Goal: Use online tool/utility: Utilize a website feature to perform a specific function

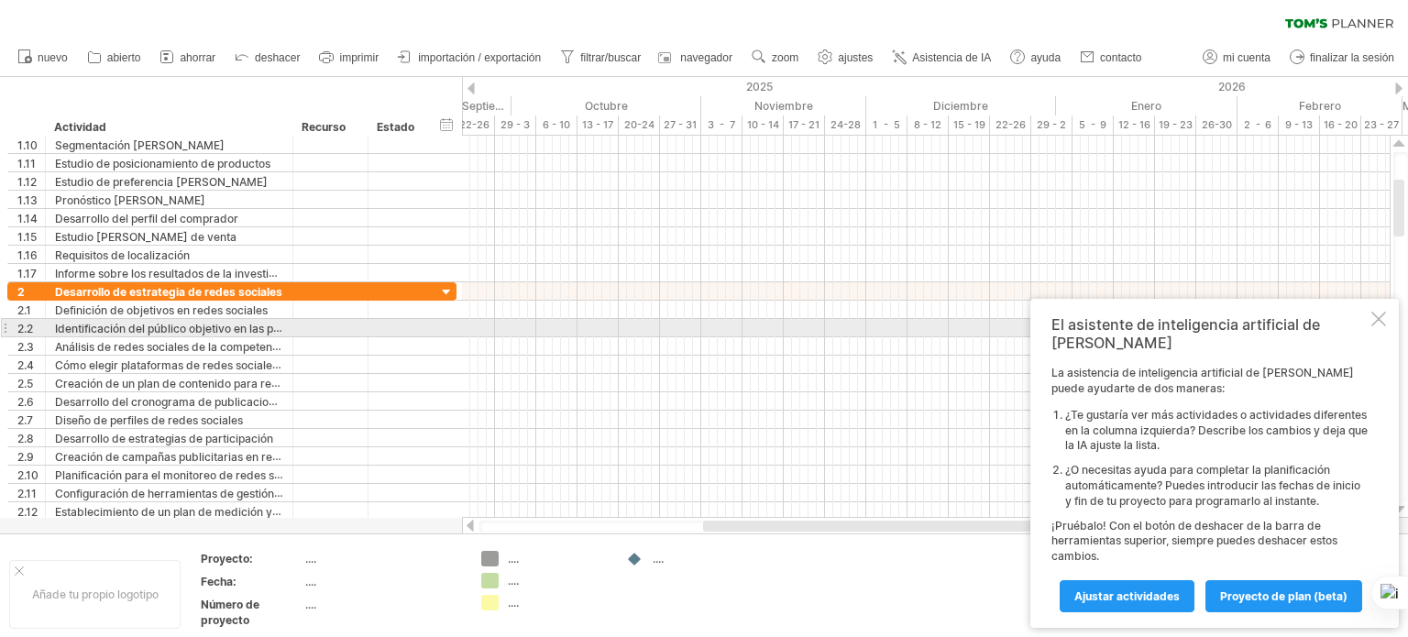
click at [1383, 326] on div at bounding box center [1379, 319] width 15 height 15
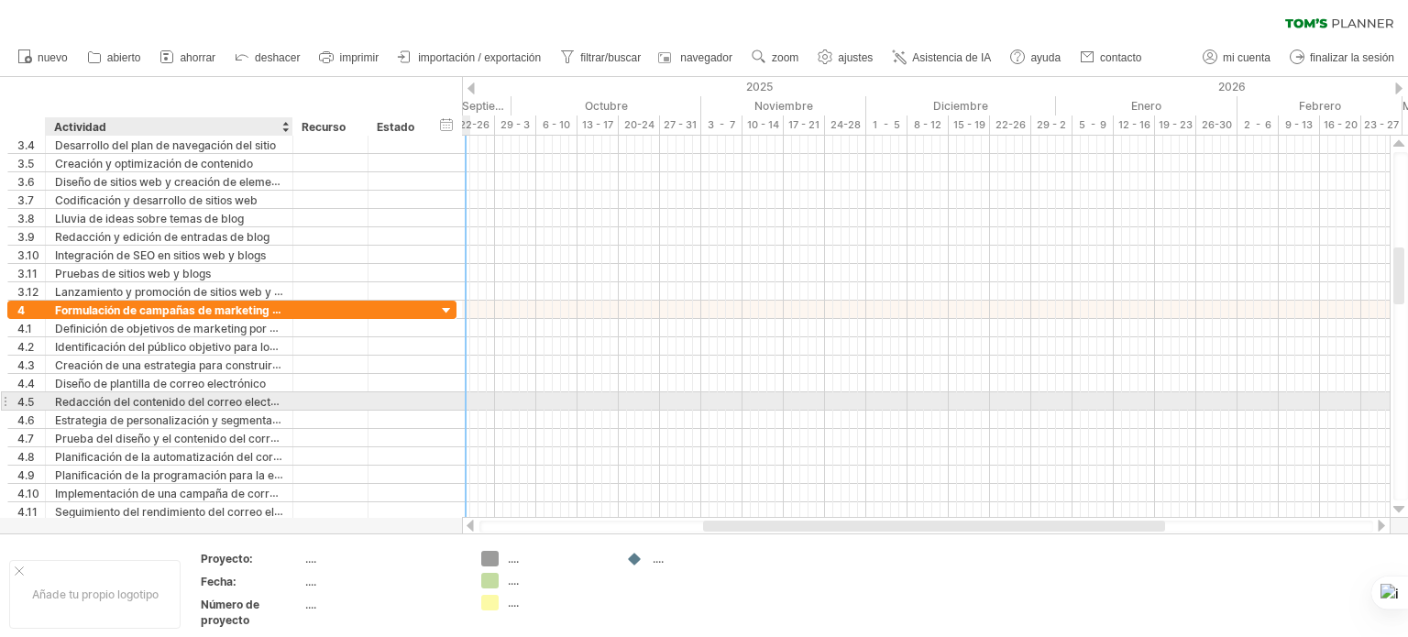
click at [219, 405] on font "Redacción del contenido del correo electrónico" at bounding box center [179, 401] width 248 height 15
click at [472, 86] on div at bounding box center [471, 89] width 7 height 12
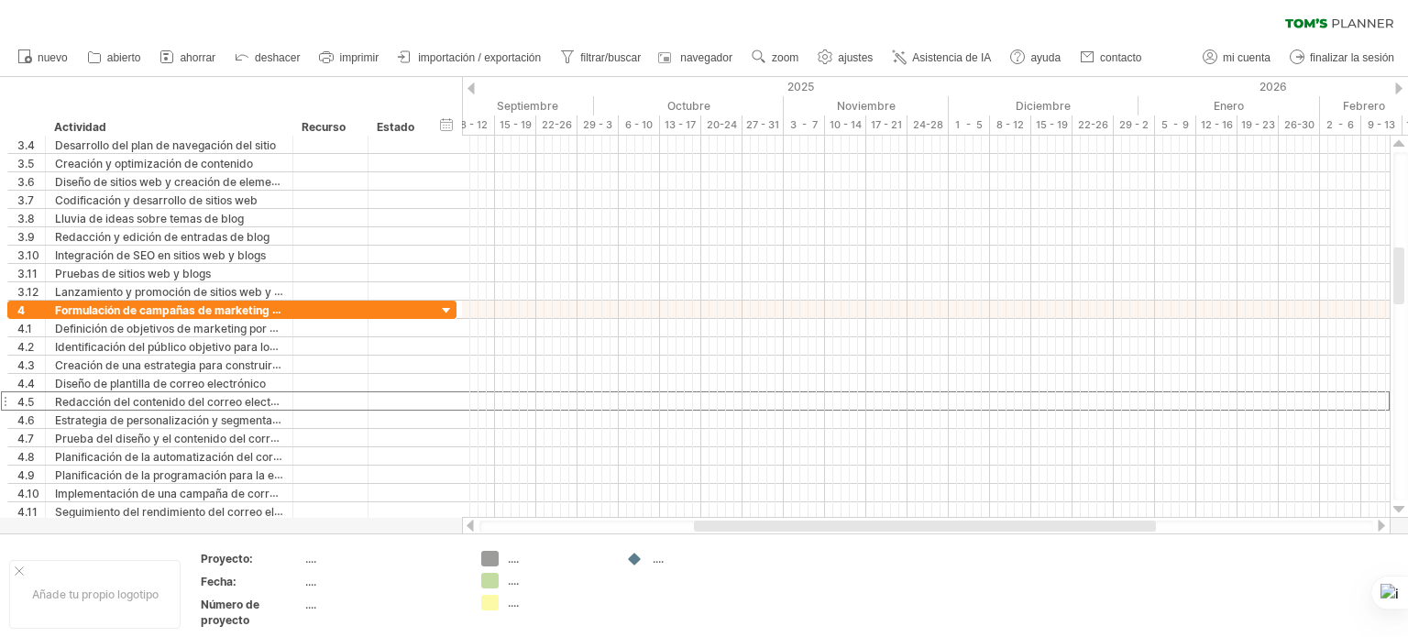
click at [472, 88] on div at bounding box center [471, 89] width 7 height 12
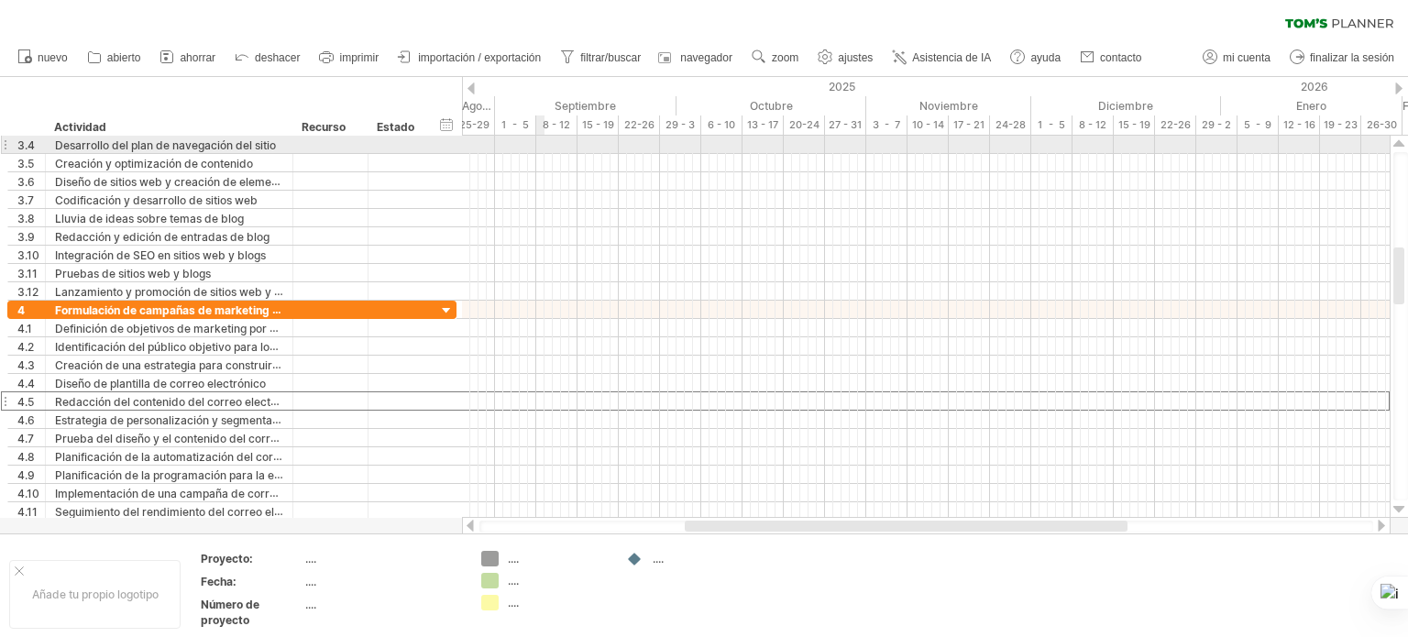
click at [542, 141] on div at bounding box center [926, 145] width 928 height 18
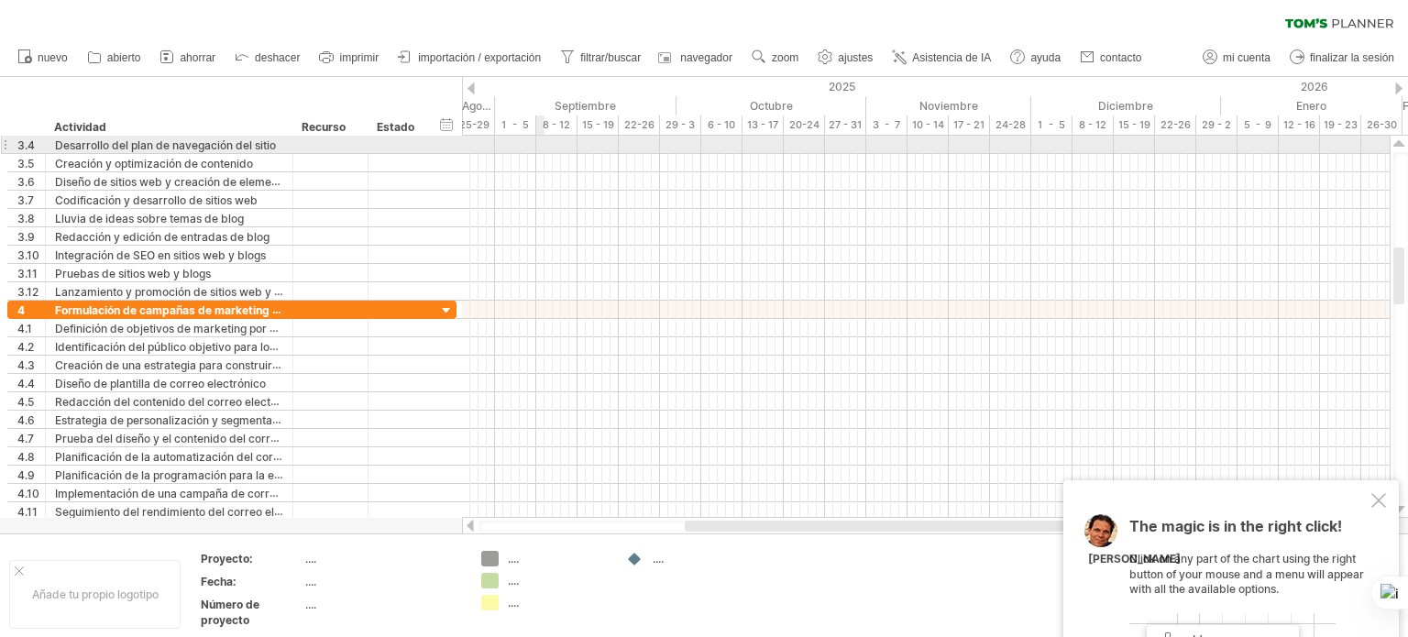
click at [543, 149] on div at bounding box center [926, 145] width 928 height 18
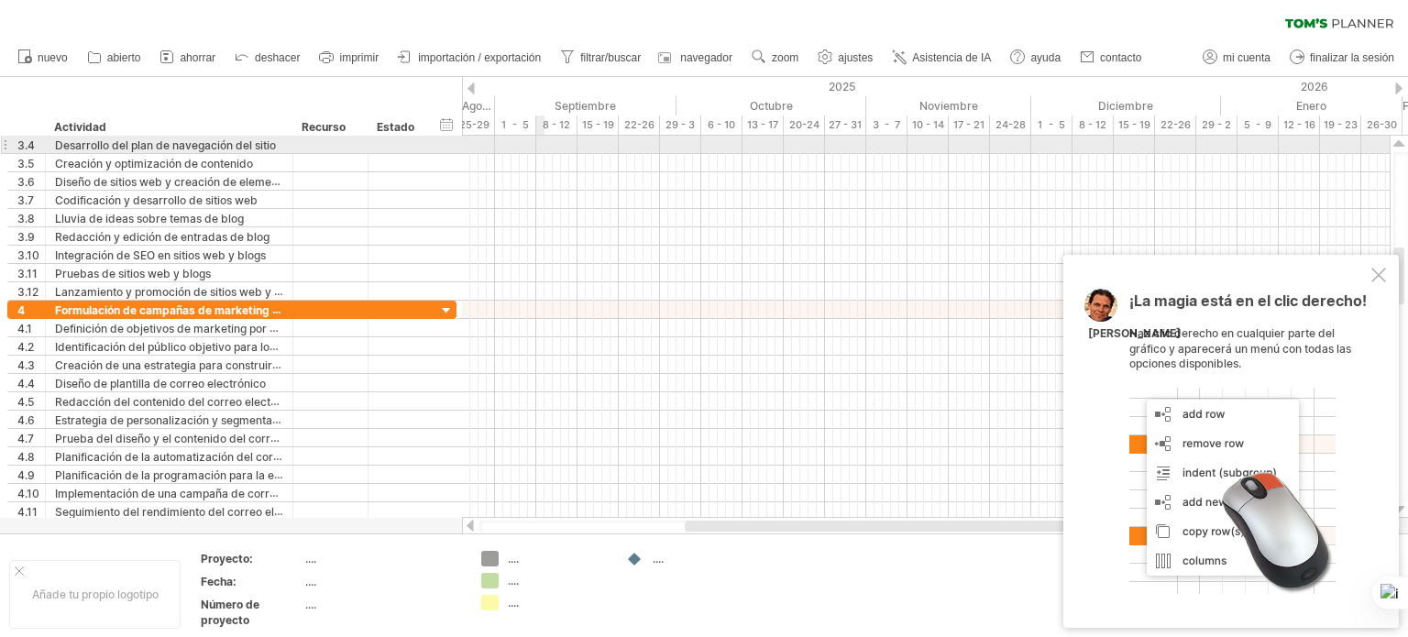
click at [539, 149] on div at bounding box center [926, 145] width 928 height 18
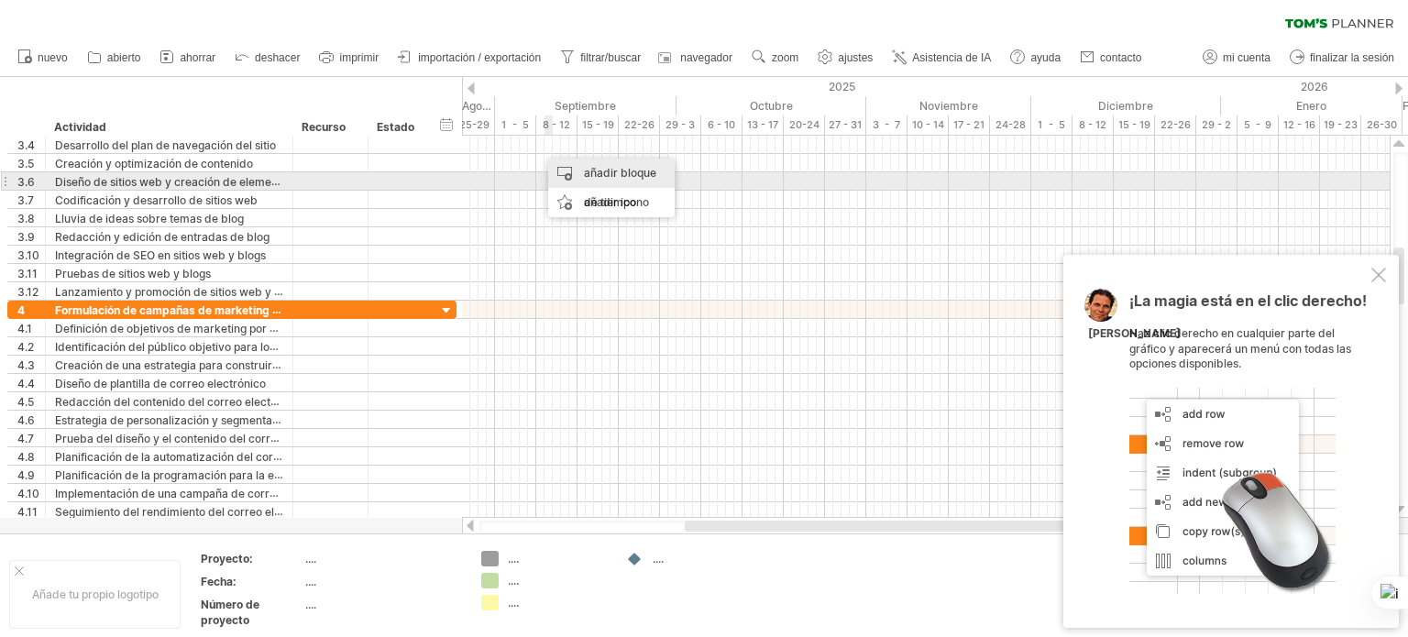
click at [586, 174] on font "añadir bloque de tiempo" at bounding box center [620, 187] width 72 height 43
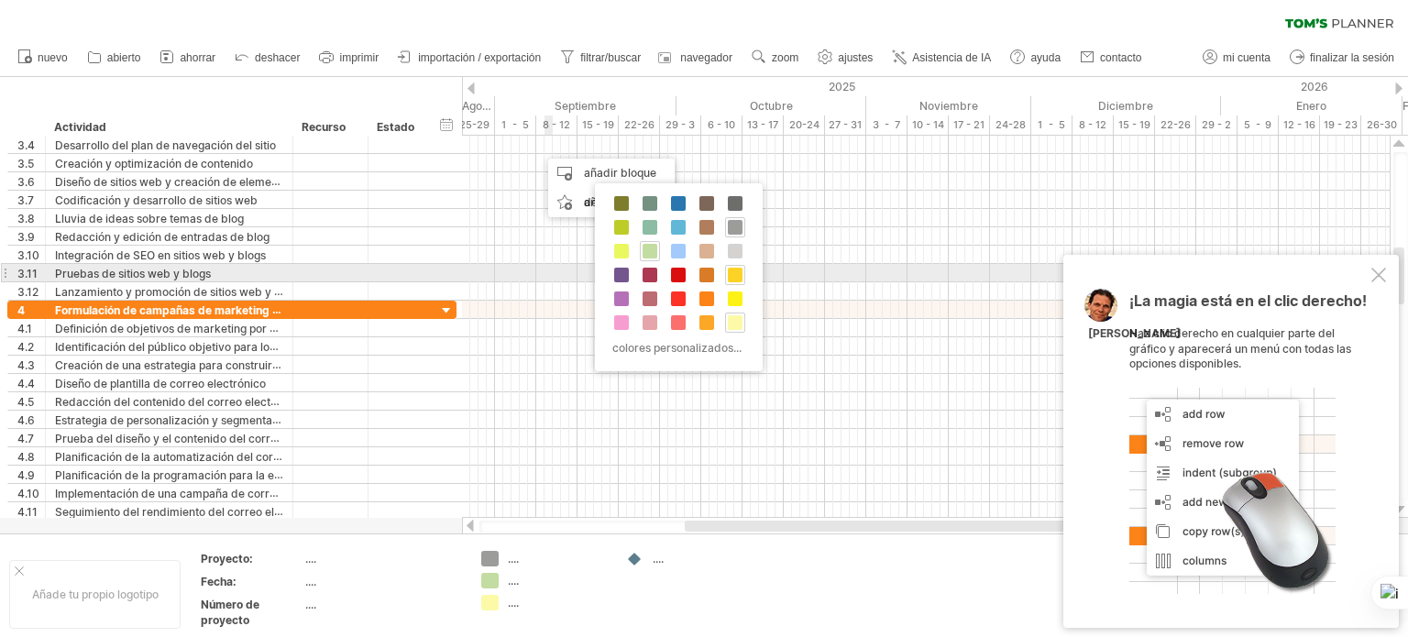
click at [734, 275] on span at bounding box center [735, 275] width 15 height 15
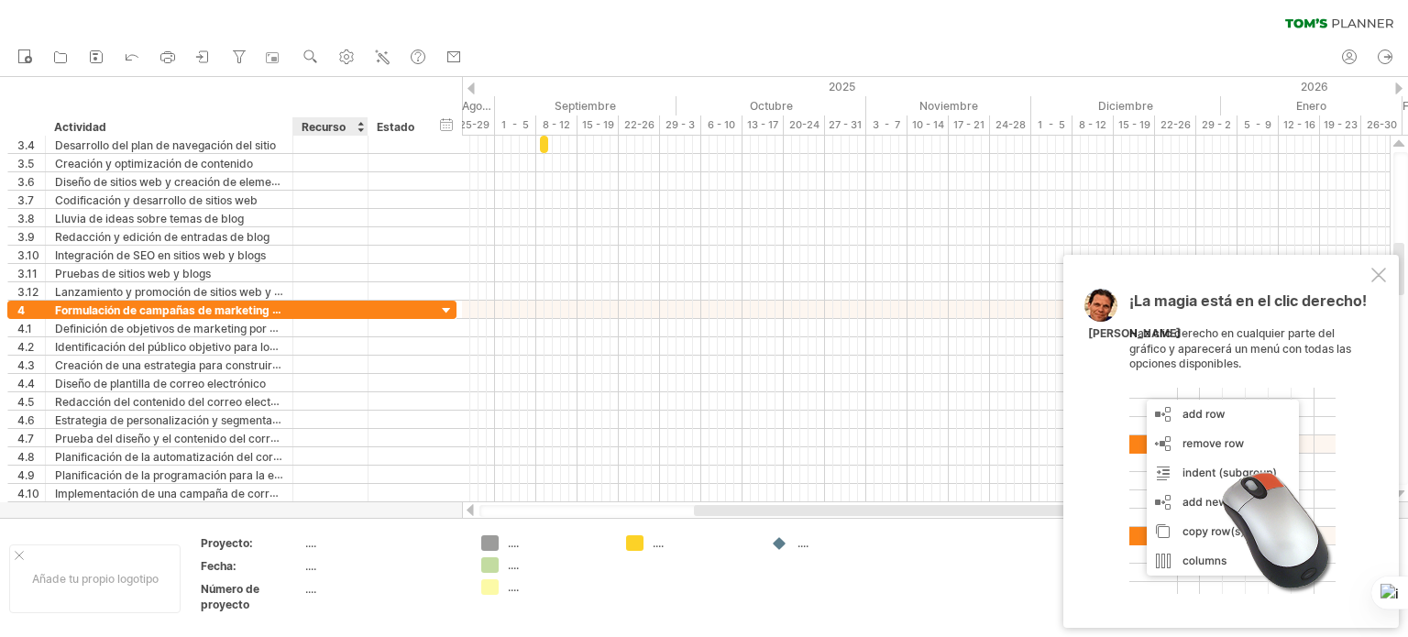
click at [309, 548] on font "...." at bounding box center [310, 543] width 11 height 14
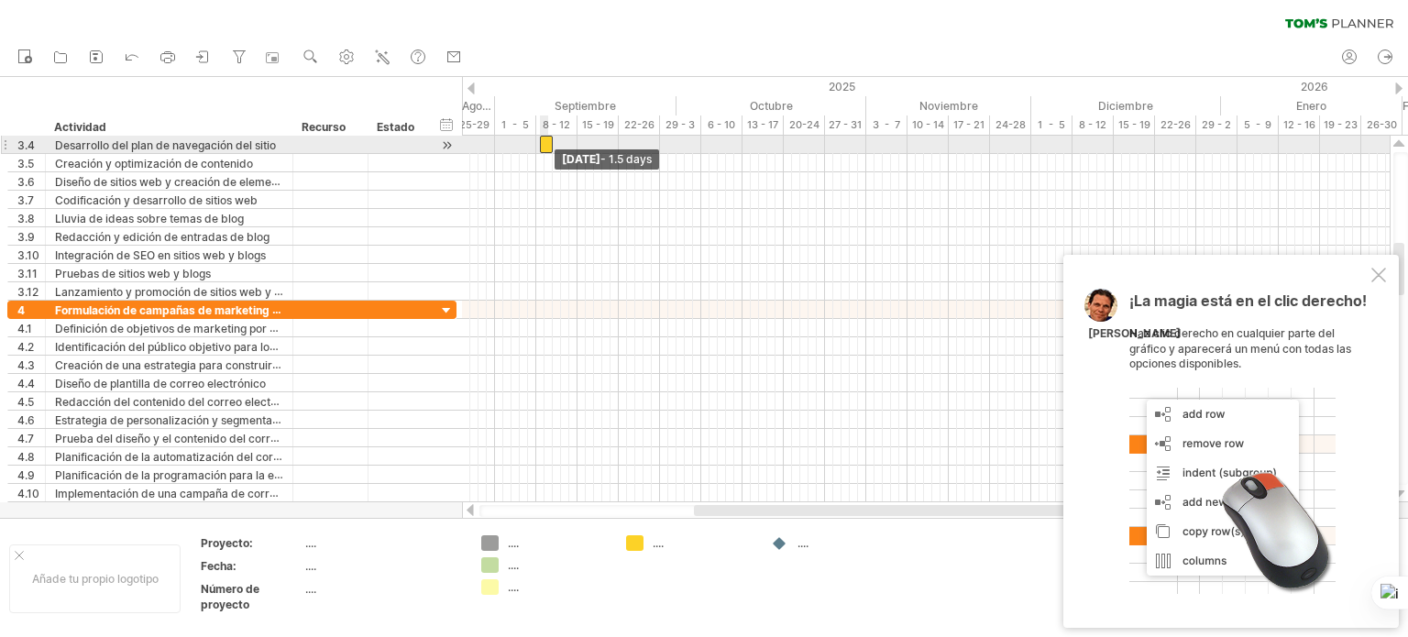
click at [549, 146] on span at bounding box center [552, 144] width 7 height 17
click at [544, 151] on div "bloques de tiempo de ejemplo: comenzar [DATE] [DATE]" at bounding box center [926, 319] width 928 height 367
drag, startPoint x: 547, startPoint y: 146, endPoint x: 638, endPoint y: 137, distance: 91.2
click at [638, 137] on span at bounding box center [639, 144] width 7 height 17
click at [598, 145] on div at bounding box center [588, 144] width 104 height 17
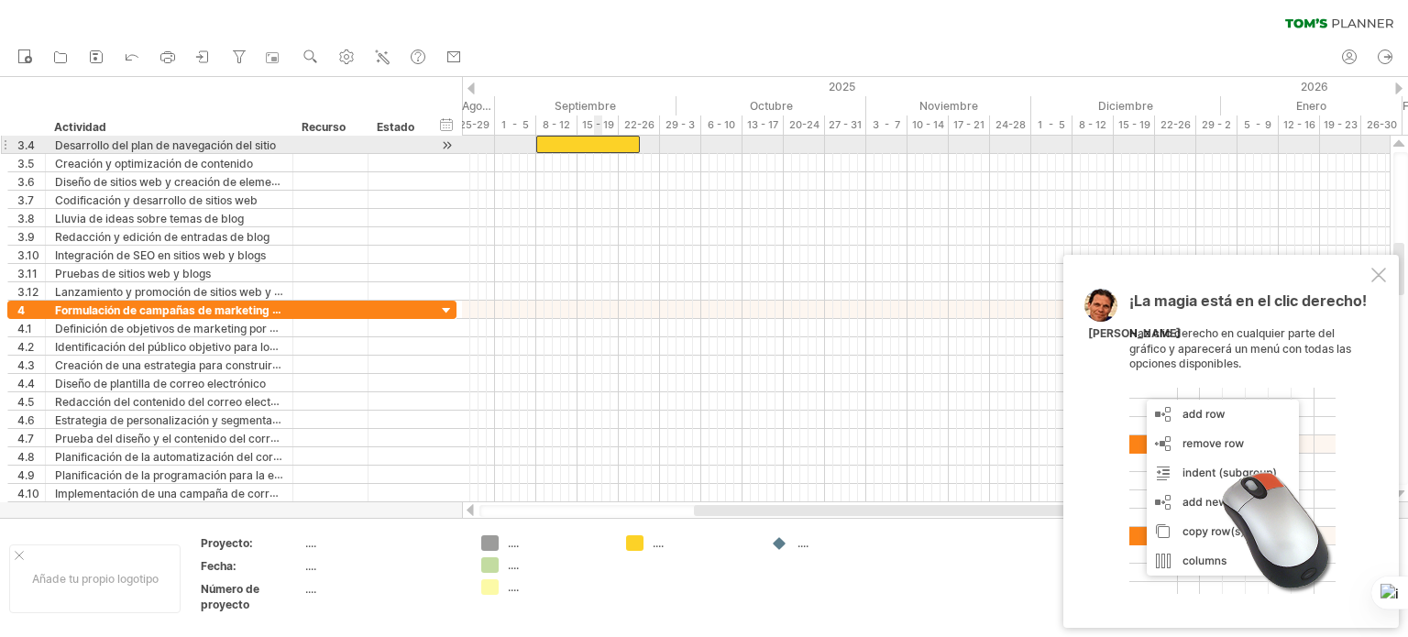
click at [598, 145] on div at bounding box center [588, 144] width 104 height 17
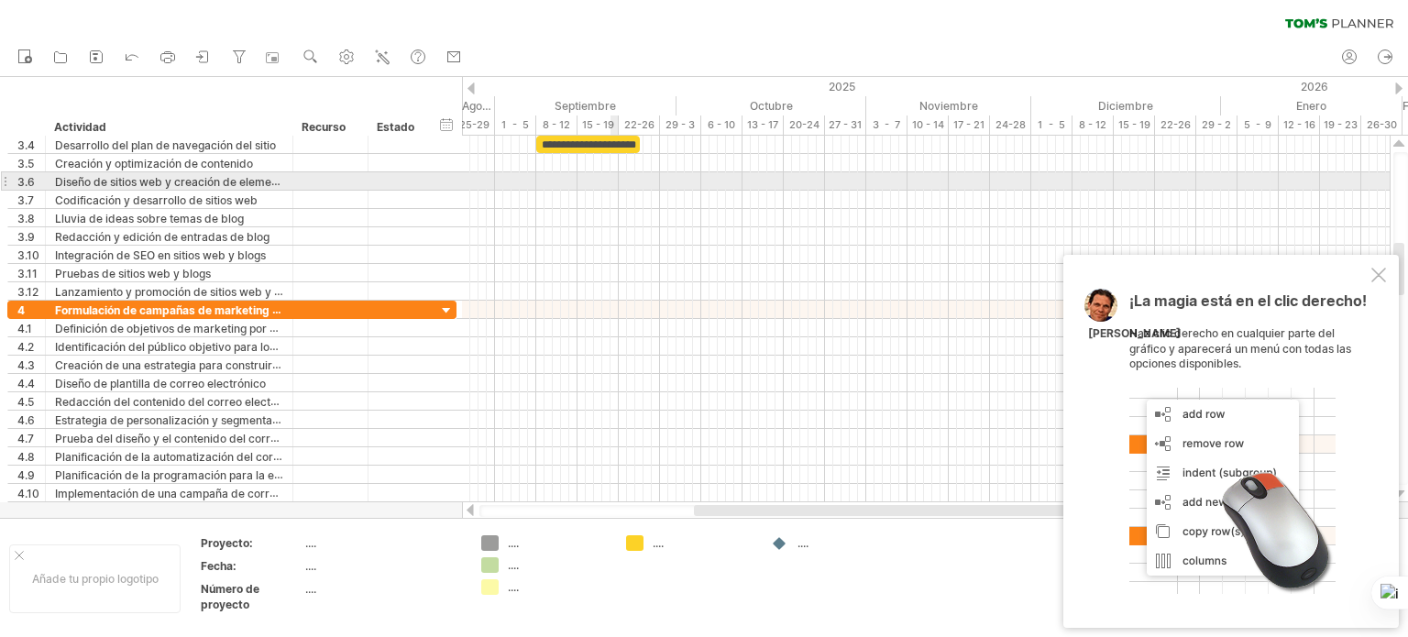
click at [617, 177] on div at bounding box center [926, 181] width 928 height 18
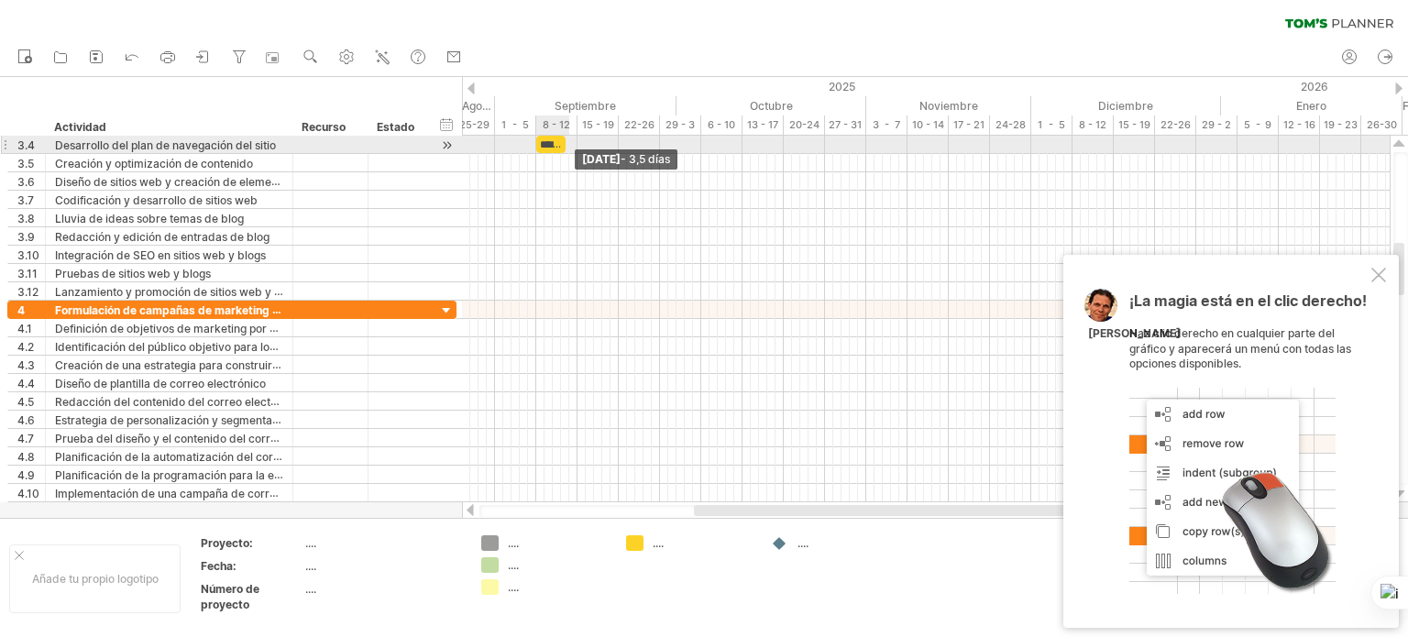
drag, startPoint x: 638, startPoint y: 139, endPoint x: 565, endPoint y: 141, distance: 73.4
click at [565, 141] on span at bounding box center [565, 144] width 7 height 17
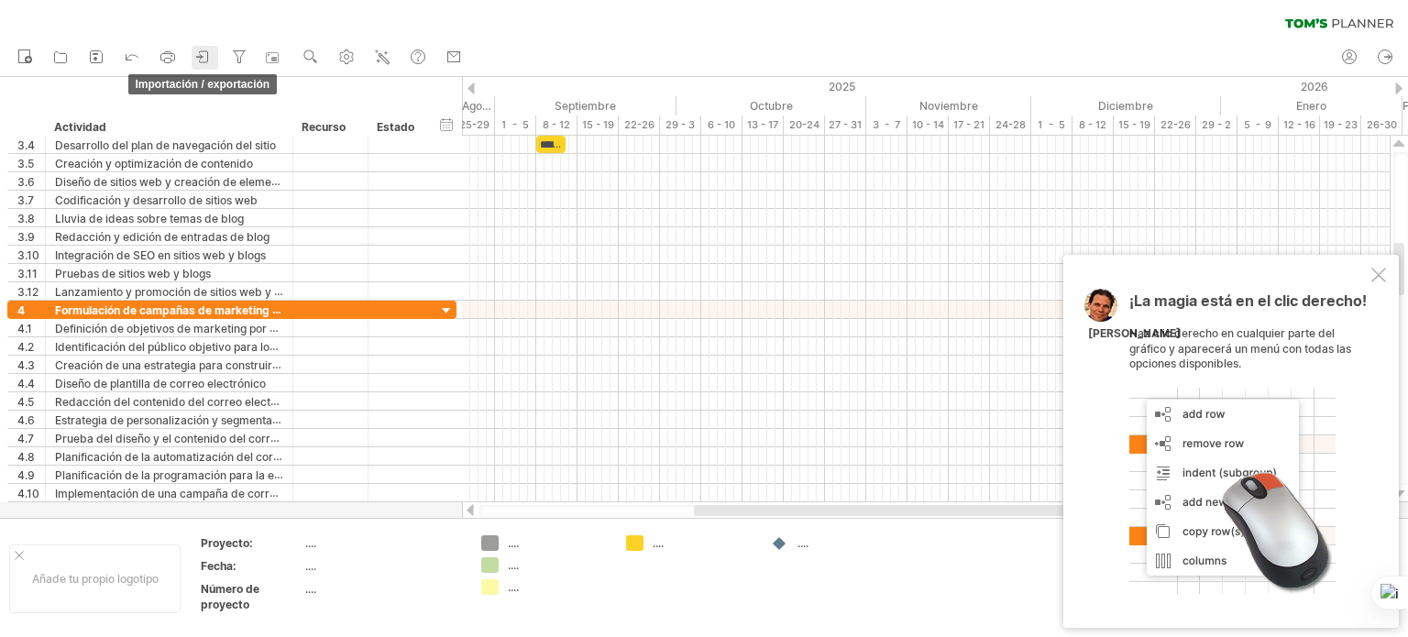
click at [196, 56] on icon at bounding box center [203, 57] width 18 height 18
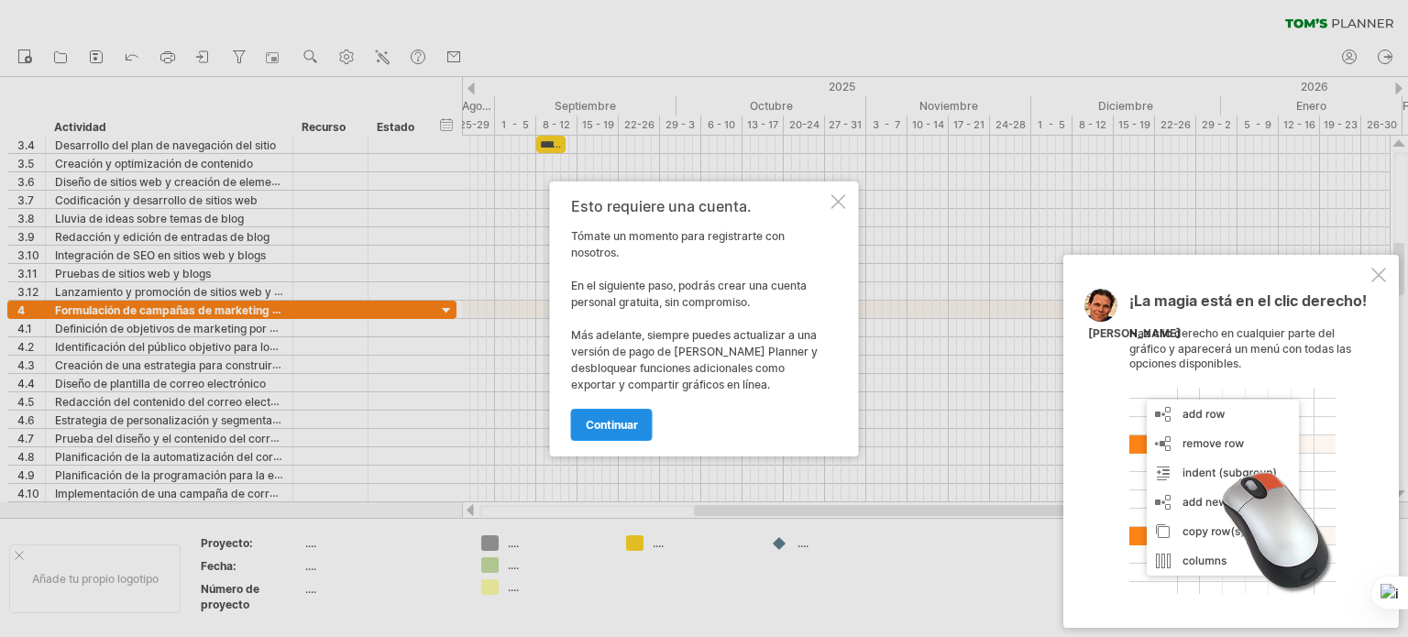
click at [622, 425] on font "continuar" at bounding box center [612, 425] width 52 height 14
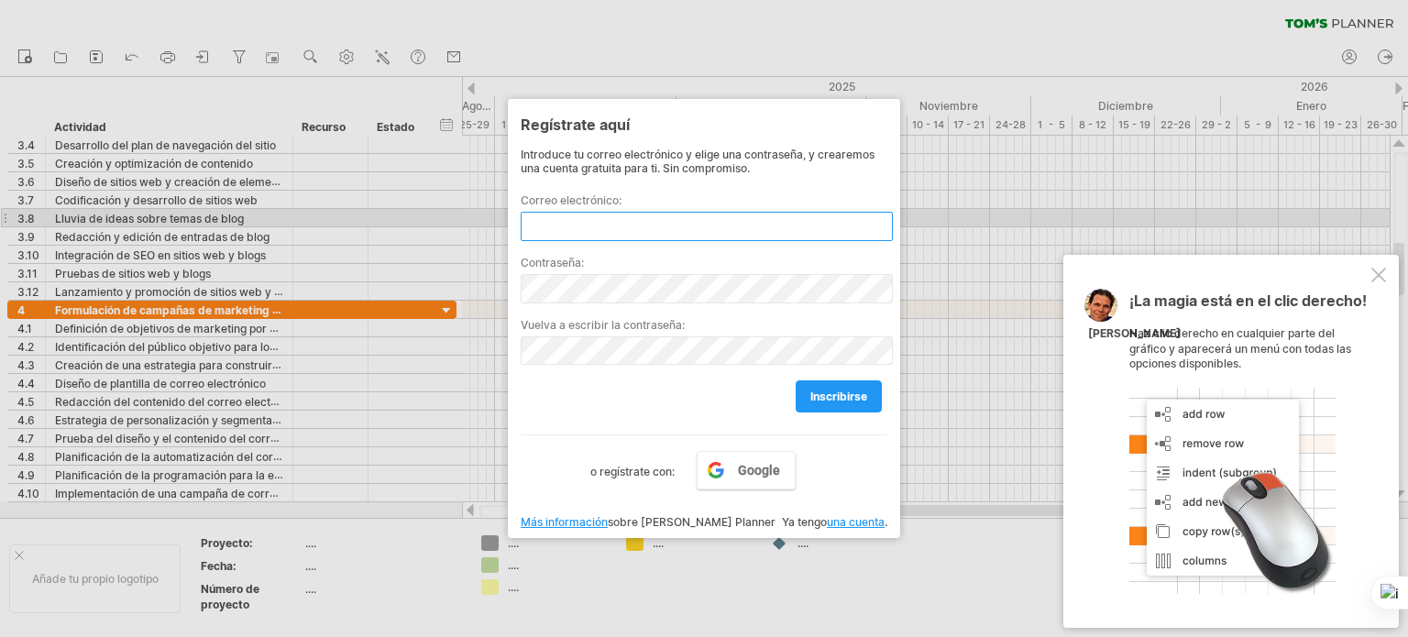
click at [719, 217] on input "text" at bounding box center [707, 226] width 372 height 29
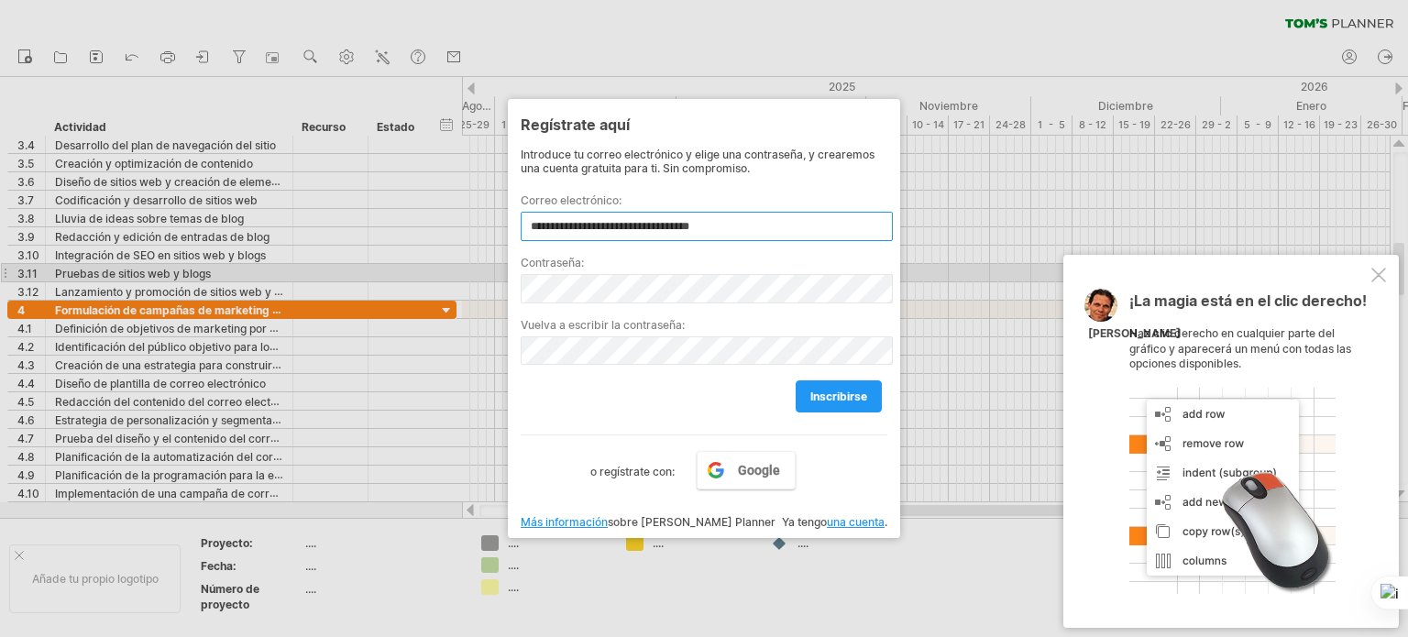
type input "**********"
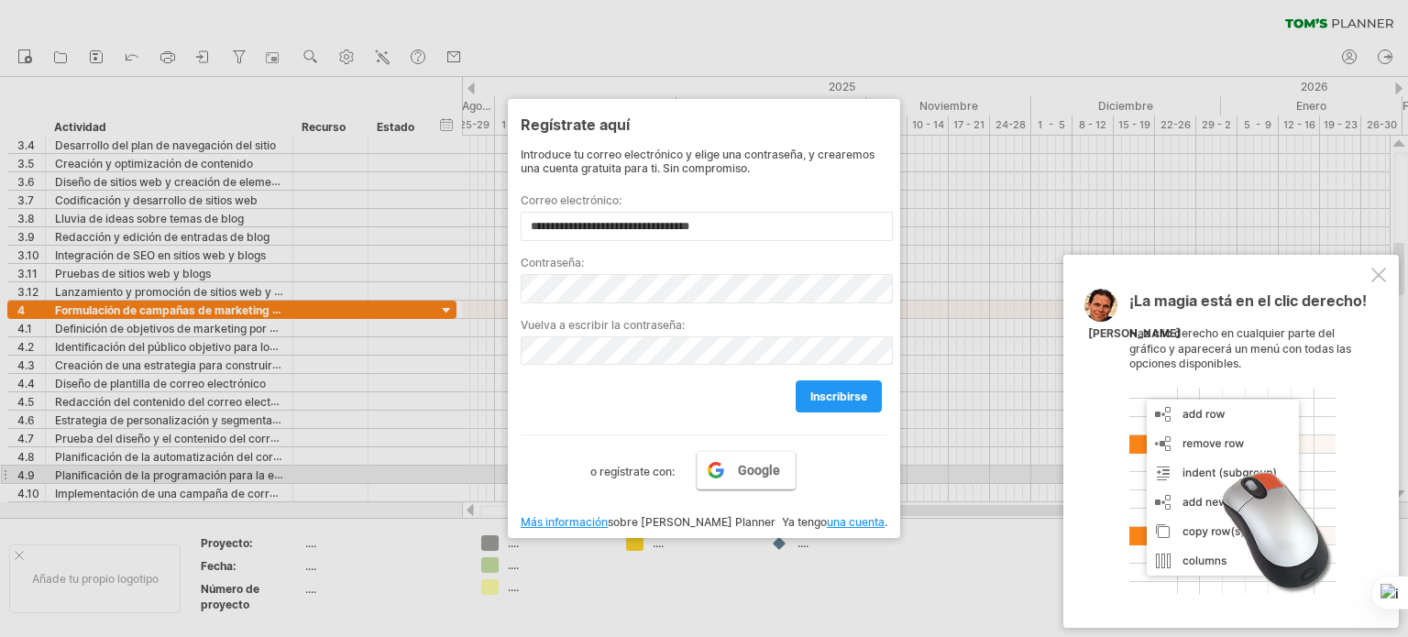
click at [743, 466] on font "Google" at bounding box center [759, 470] width 42 height 15
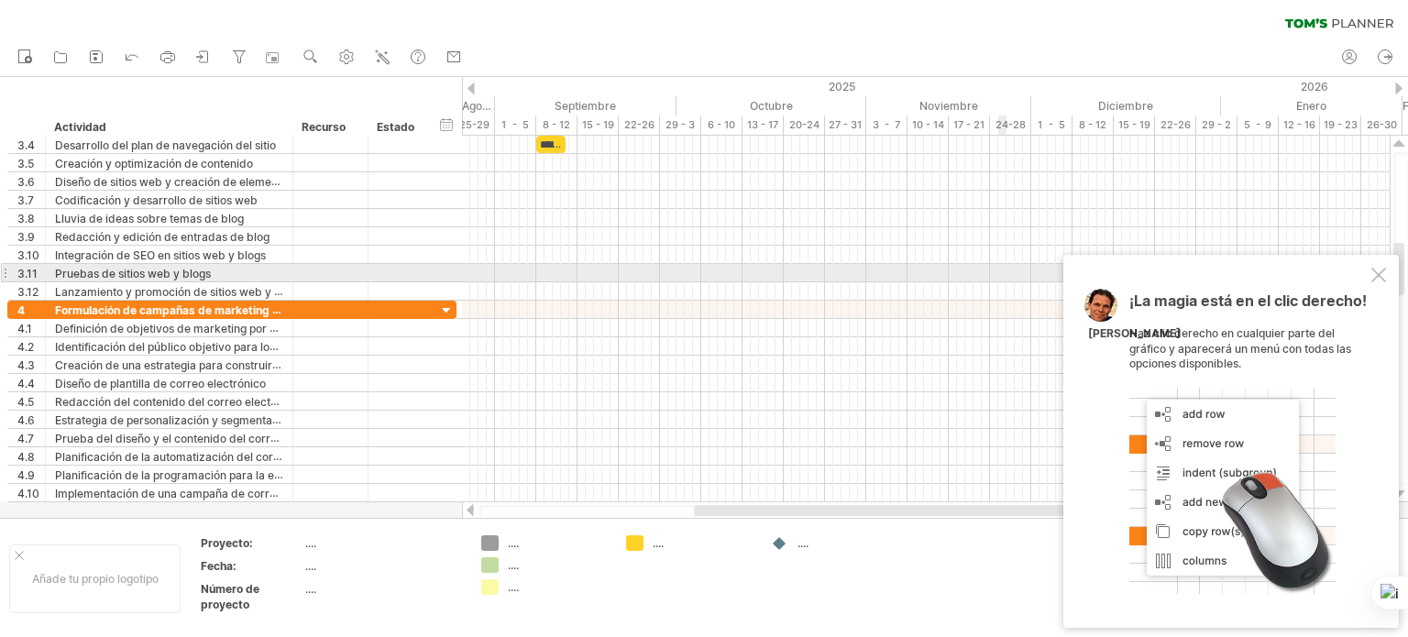
click at [1373, 274] on div at bounding box center [1379, 275] width 15 height 15
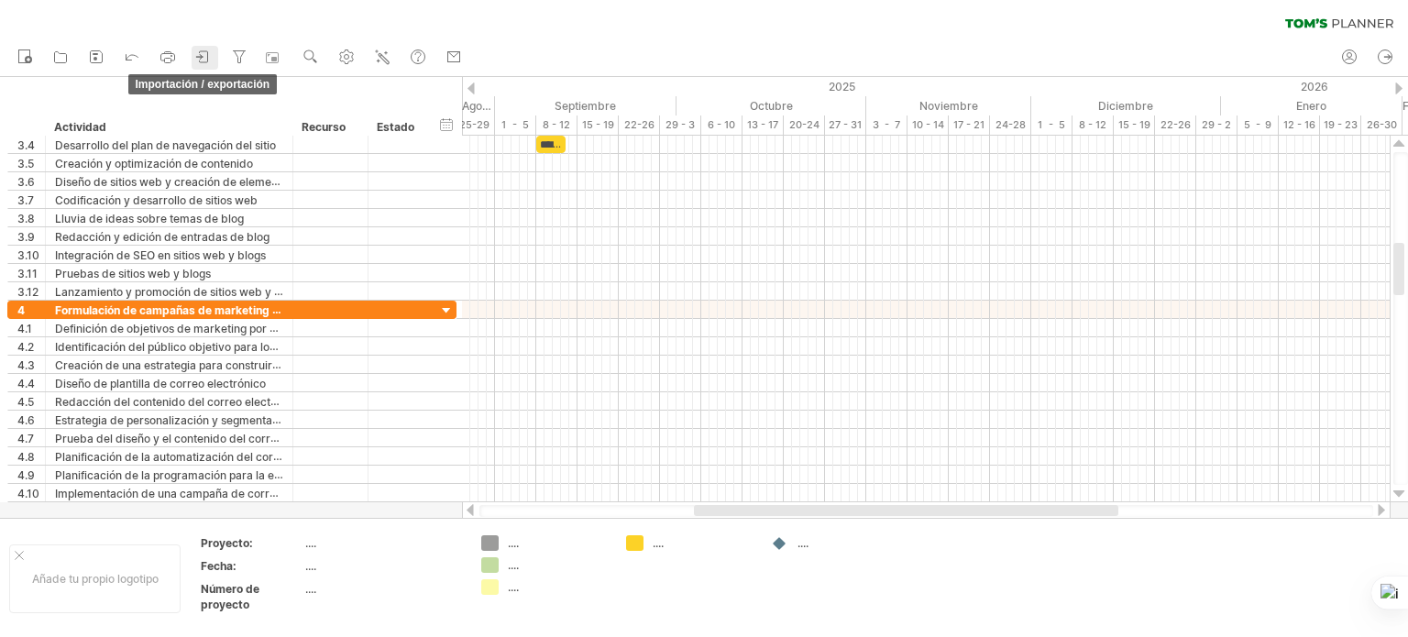
click at [202, 62] on icon at bounding box center [203, 57] width 18 height 18
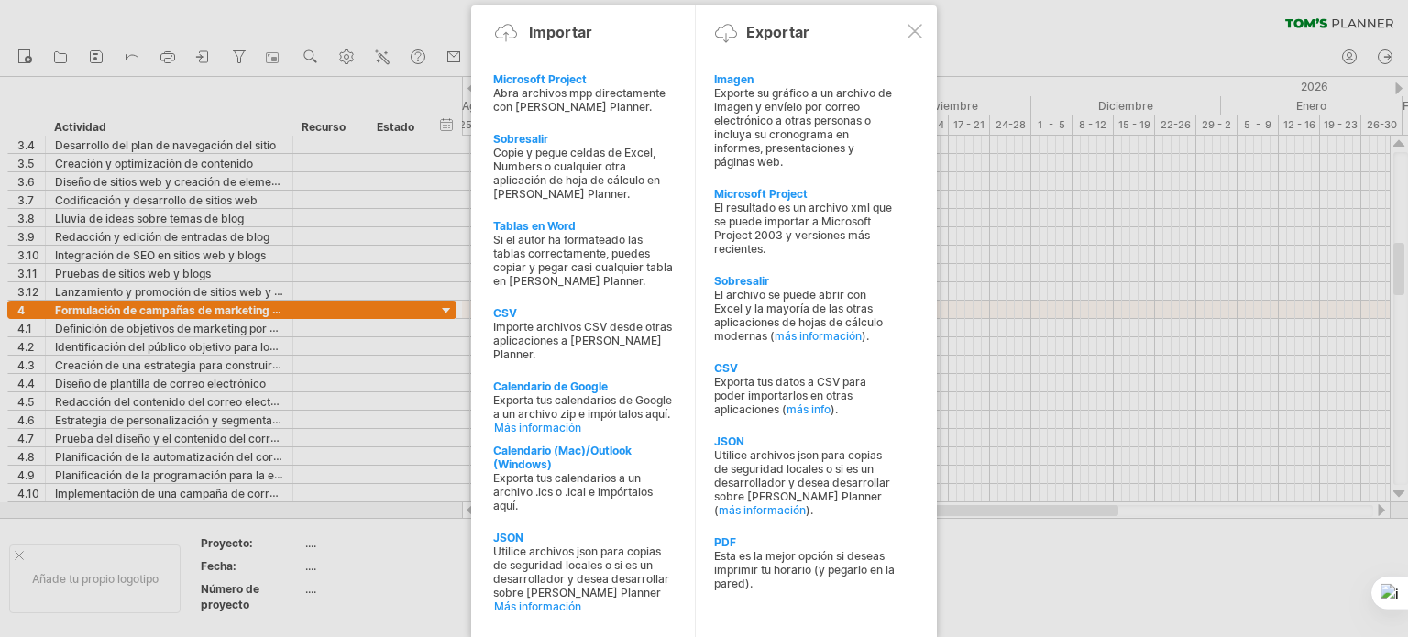
click at [811, 130] on font "Exporte su gráfico a un archivo de imagen y envíelo por correo electrónico a ot…" at bounding box center [803, 127] width 178 height 83
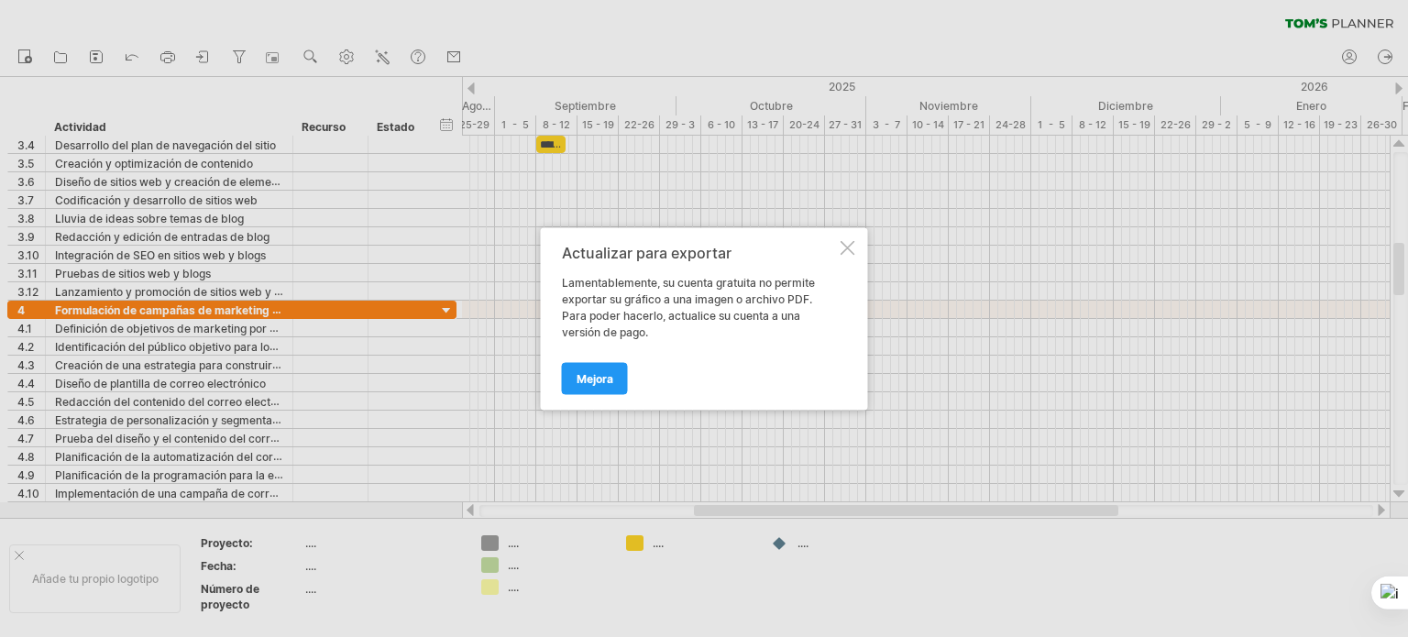
click at [592, 371] on font "Mejora" at bounding box center [595, 378] width 37 height 14
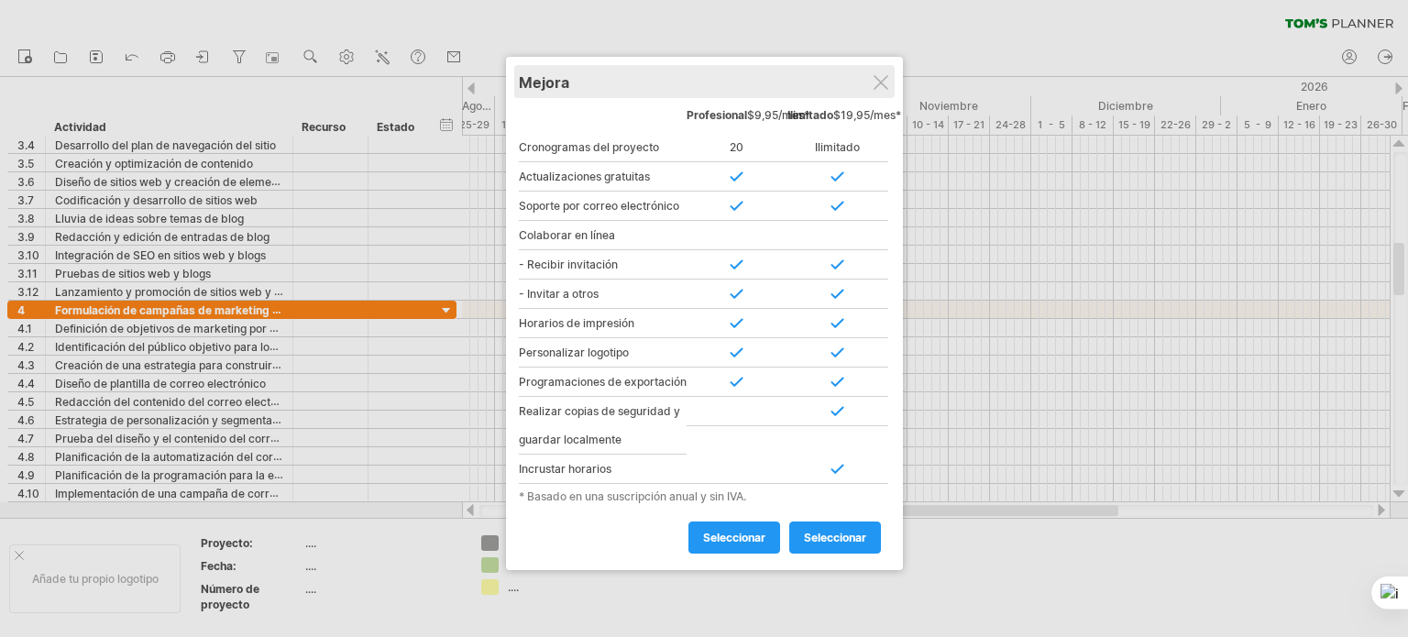
click at [888, 83] on div "Mejora" at bounding box center [704, 81] width 371 height 33
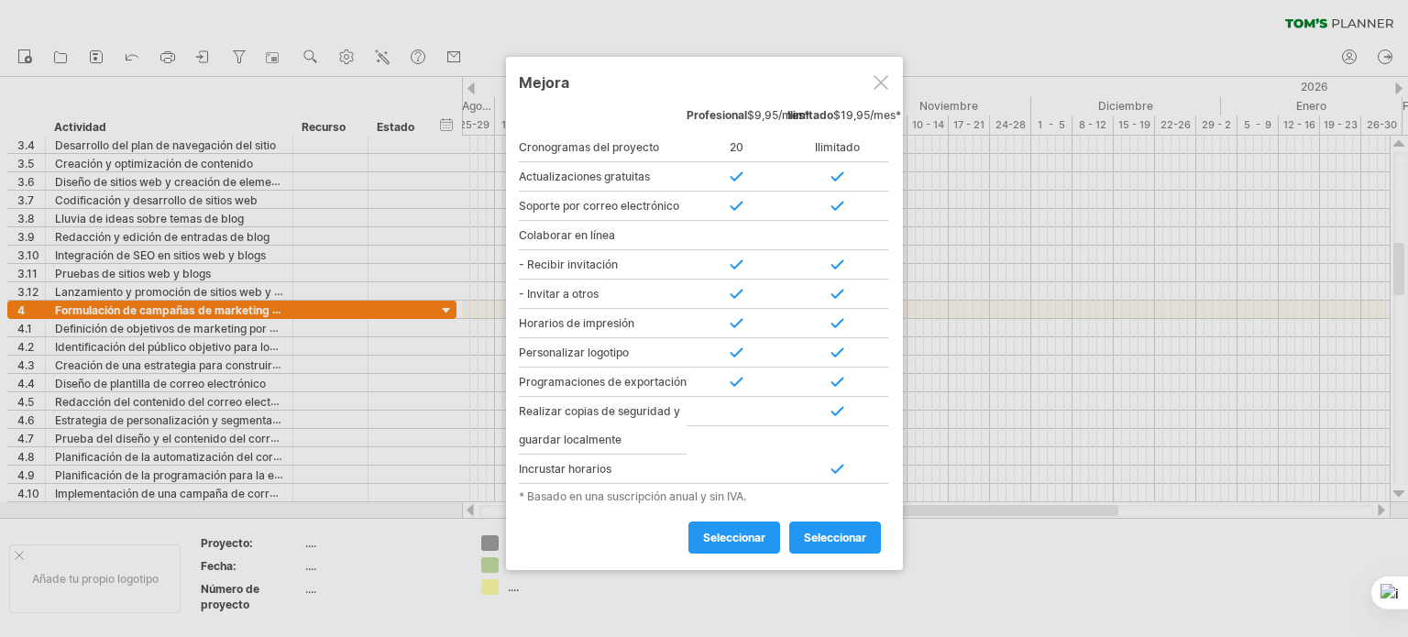
click at [884, 83] on div at bounding box center [881, 82] width 15 height 15
